Goal: Information Seeking & Learning: Learn about a topic

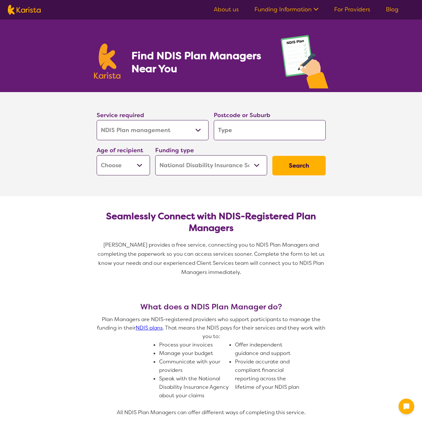
select select "NDIS Plan management"
select select "NDIS"
select select "NDIS Plan management"
select select "NDIS"
click at [198, 132] on select "Allied Health Assistant Assessment ([MEDICAL_DATA] or [MEDICAL_DATA]) Behaviour…" at bounding box center [153, 130] width 112 height 20
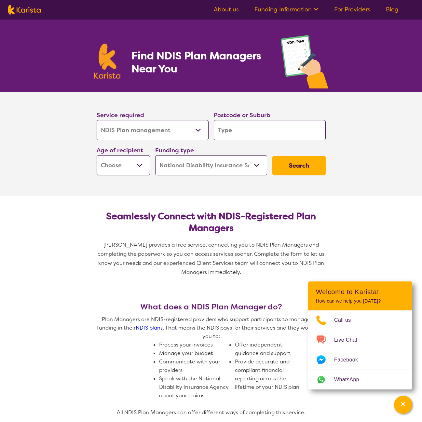
click at [97, 120] on select "Allied Health Assistant Assessment ([MEDICAL_DATA] or [MEDICAL_DATA]) Behaviour…" at bounding box center [153, 130] width 112 height 20
click at [144, 166] on select "Early Childhood - 0 to 9 Child - 10 to 11 Adolescent - 12 to 17 Adult - 18 to 6…" at bounding box center [123, 165] width 53 height 20
select select "EC"
click at [97, 155] on select "Early Childhood - 0 to 9 Child - 10 to 11 Adolescent - 12 to 17 Adult - 18 to 6…" at bounding box center [123, 165] width 53 height 20
select select "EC"
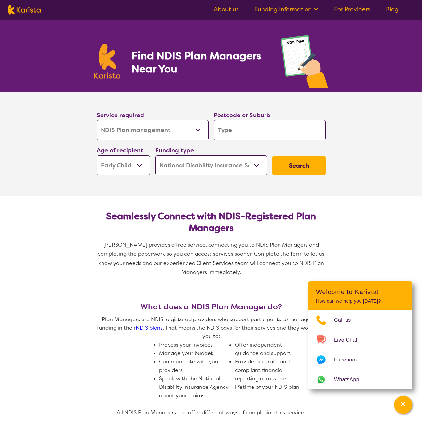
click at [134, 165] on select "Early Childhood - 0 to 9 Child - 10 to 11 Adolescent - 12 to 17 Adult - 18 to 6…" at bounding box center [123, 165] width 53 height 20
click at [97, 155] on select "Early Childhood - 0 to 9 Child - 10 to 11 Adolescent - 12 to 17 Adult - 18 to 6…" at bounding box center [123, 165] width 53 height 20
click at [247, 172] on select "Home Care Package (HCP) National Disability Insurance Scheme (NDIS) I don't know" at bounding box center [211, 165] width 112 height 20
click at [259, 125] on input "search" at bounding box center [270, 130] width 112 height 20
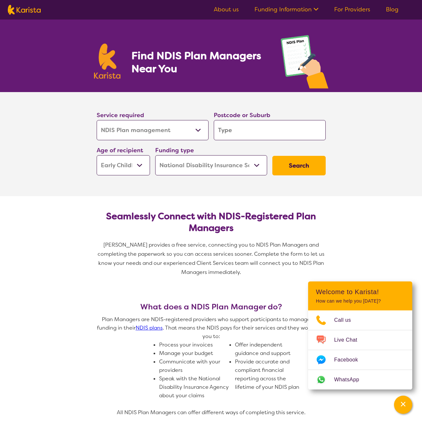
type input "5096"
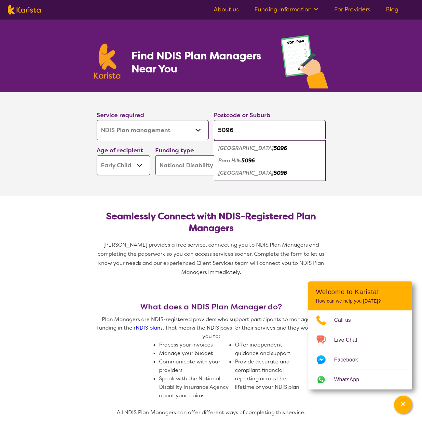
click at [274, 147] on em "5096" at bounding box center [280, 148] width 13 height 7
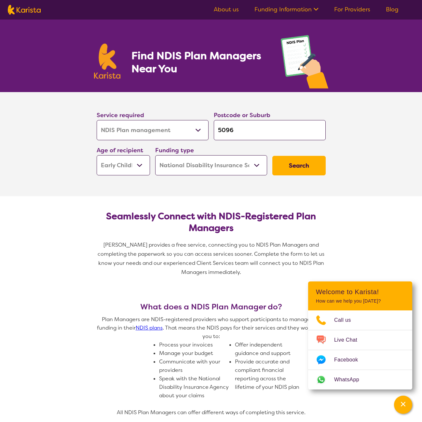
click at [302, 168] on button "Search" at bounding box center [298, 166] width 53 height 20
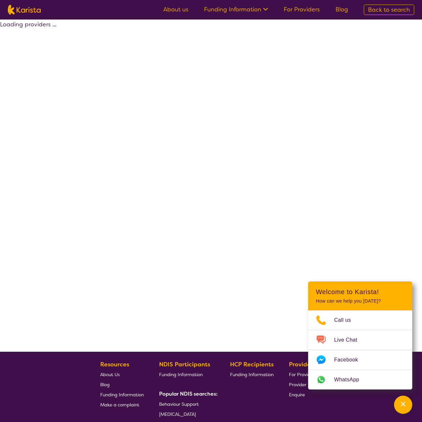
select select "by_score"
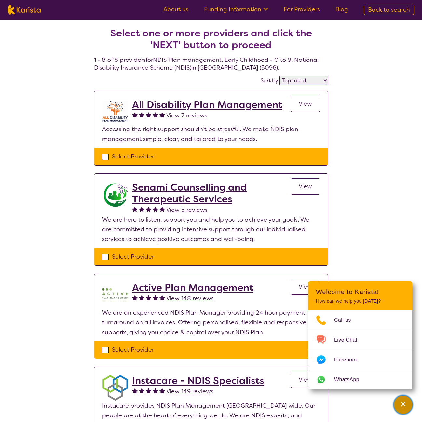
click at [403, 403] on icon "Channel Menu" at bounding box center [403, 404] width 7 height 7
